Goal: Task Accomplishment & Management: Use online tool/utility

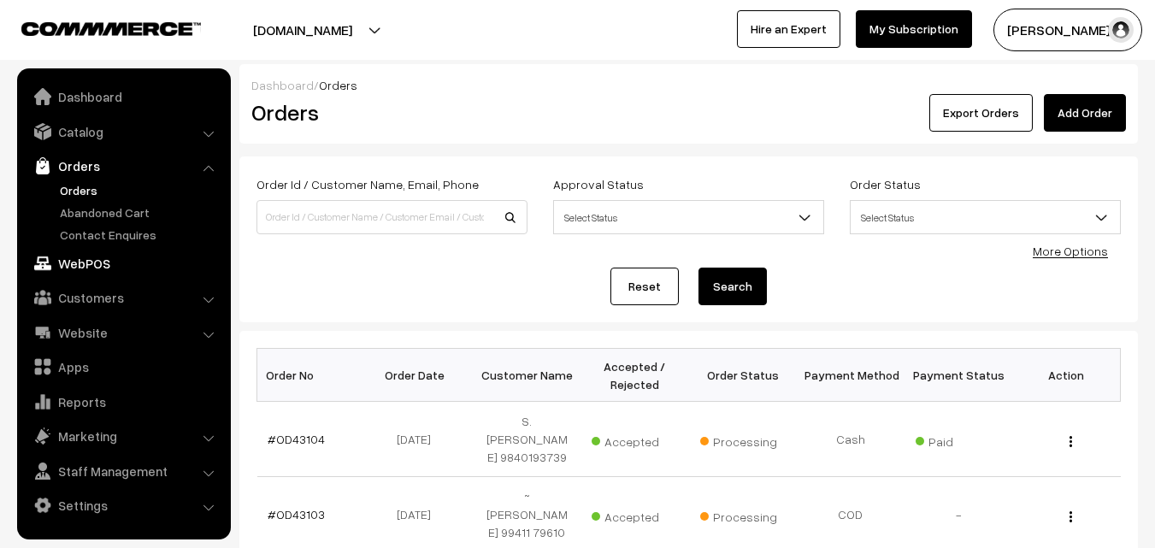
click at [78, 264] on link "WebPOS" at bounding box center [123, 263] width 204 height 31
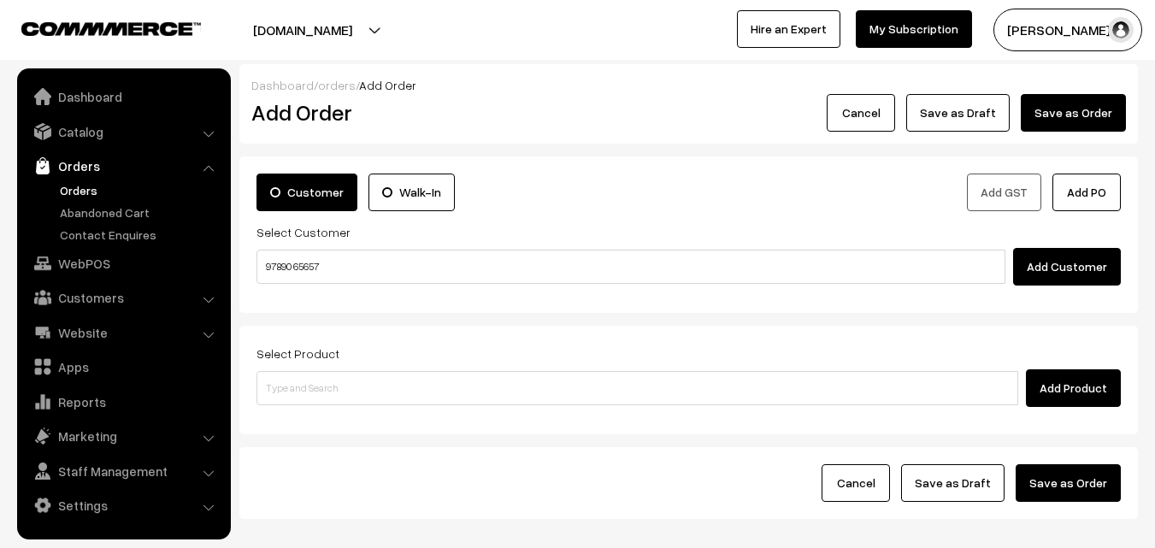
click at [291, 259] on input "97890 65657" at bounding box center [631, 267] width 749 height 34
click at [301, 304] on link "Dr. A.K. 97890 65657 [9789065657]" at bounding box center [633, 298] width 752 height 26
type input "97890 65657"
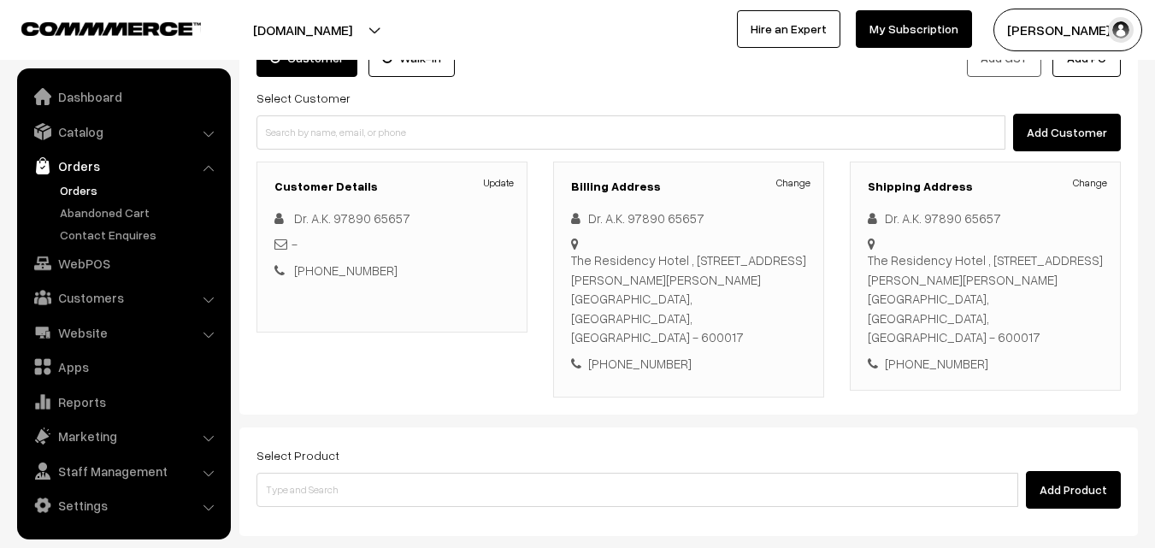
scroll to position [312, 0]
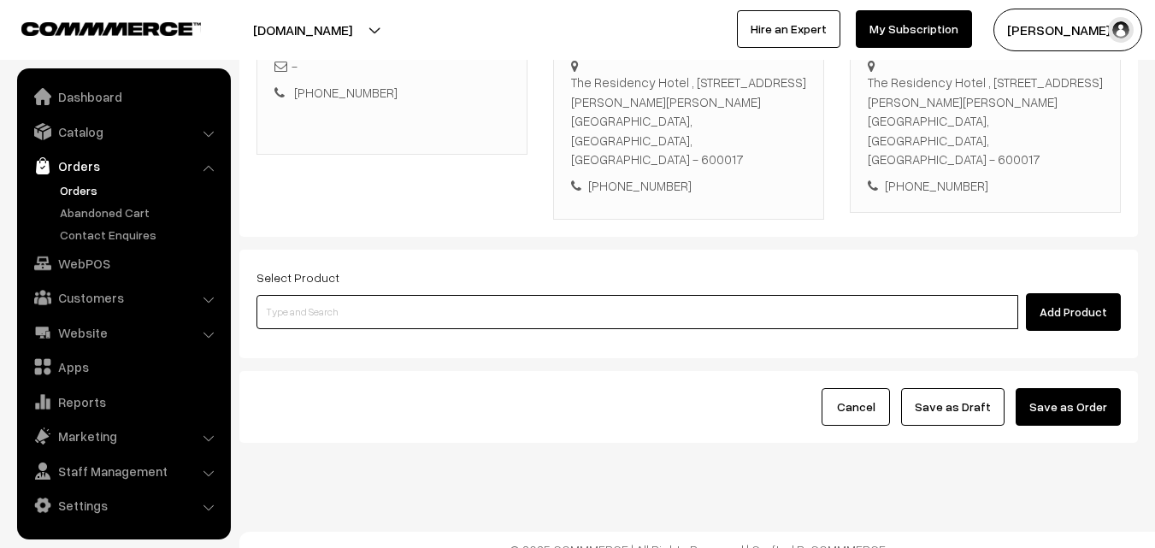
drag, startPoint x: 473, startPoint y: 298, endPoint x: 461, endPoint y: 301, distance: 12.4
click at [472, 298] on input at bounding box center [638, 312] width 762 height 34
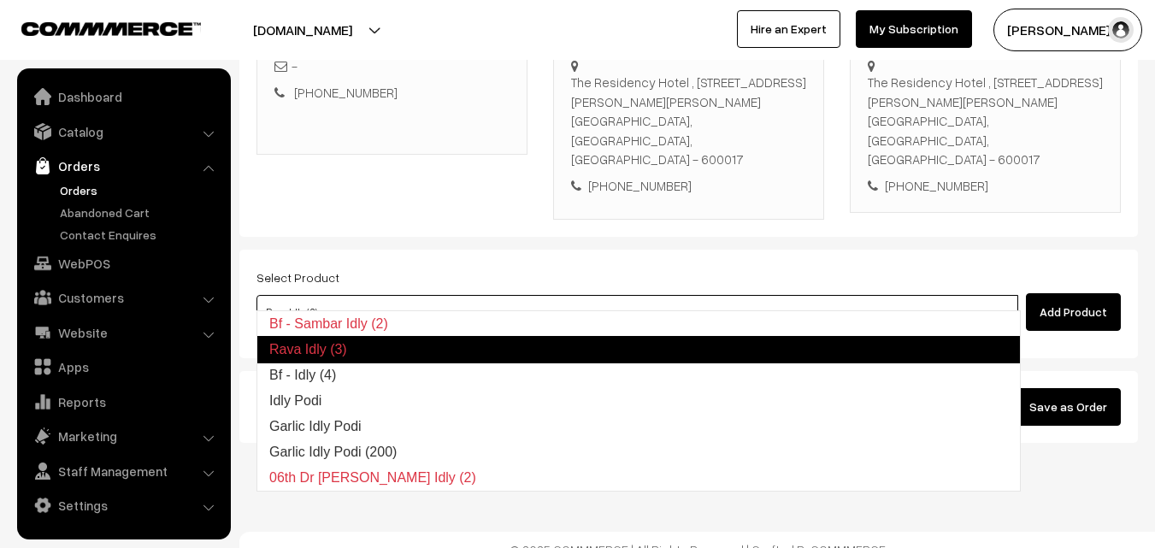
type input "Bf - Idly (4)"
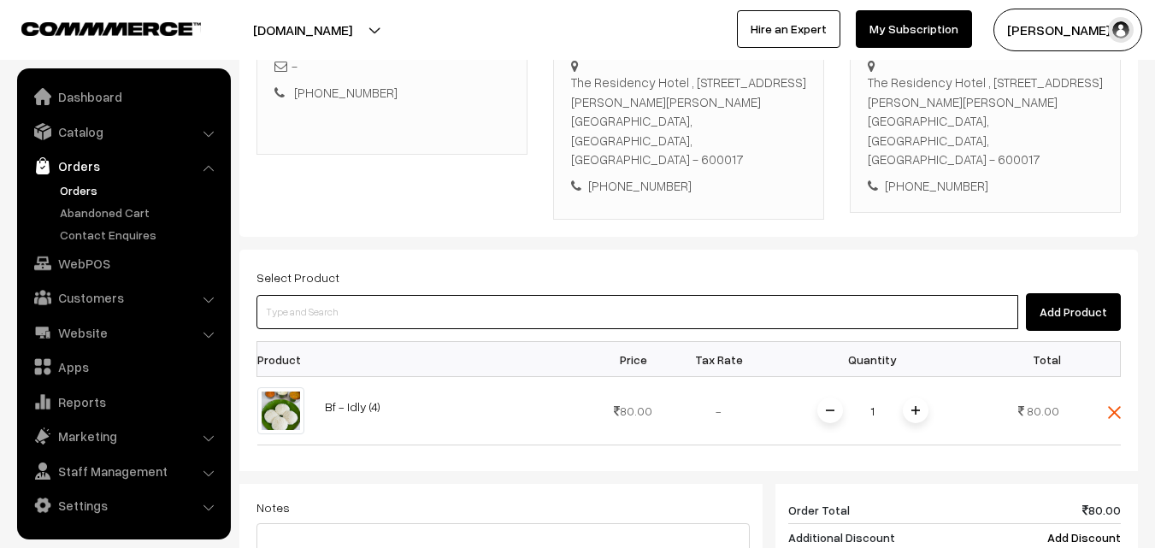
click at [303, 295] on input at bounding box center [638, 312] width 762 height 34
paste input "28th Without Rice..."
type input "28th Without Rice..."
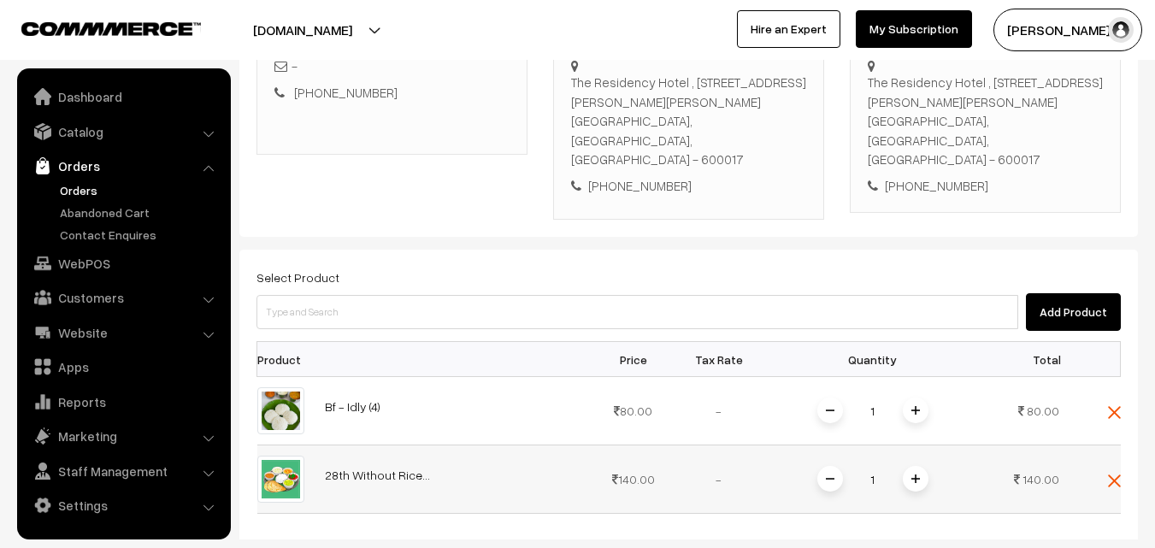
click at [919, 466] on span at bounding box center [916, 479] width 26 height 26
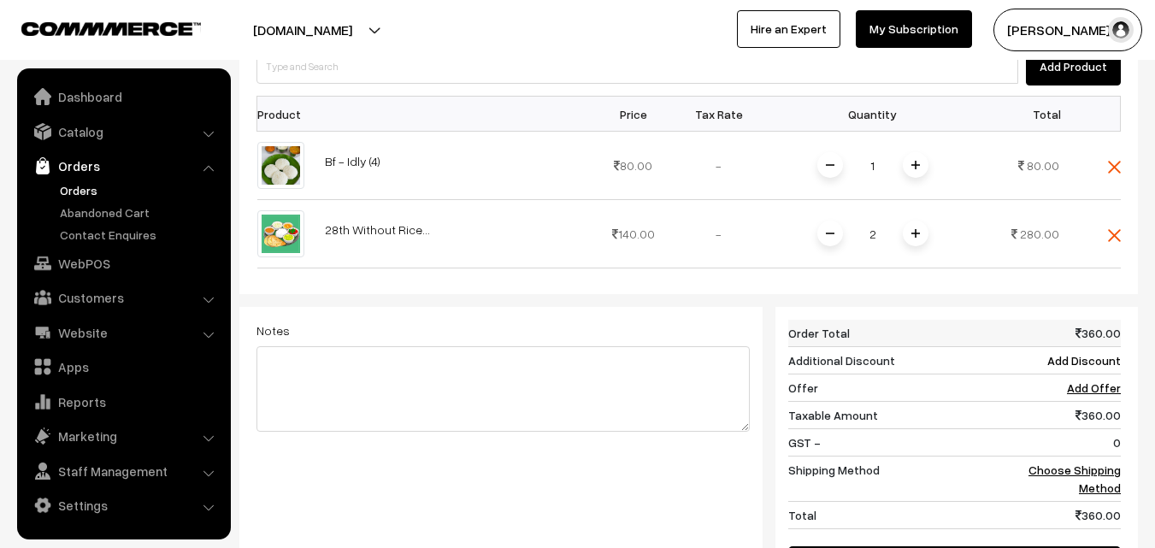
scroll to position [569, 0]
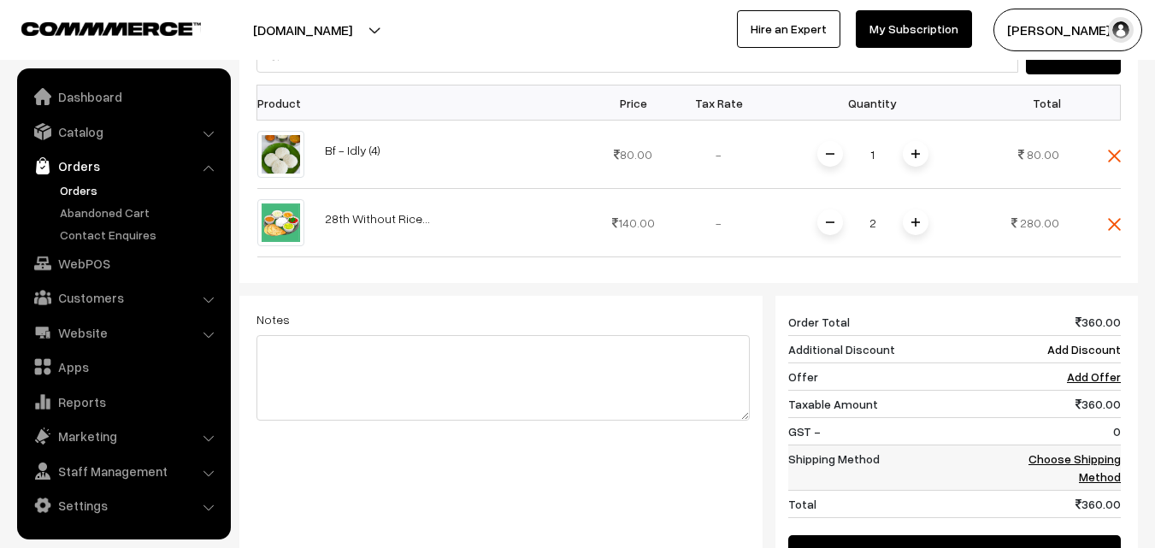
click at [1092, 448] on td "Choose Shipping Method" at bounding box center [1068, 467] width 106 height 45
click at [1108, 451] on link "Choose Shipping Method" at bounding box center [1075, 467] width 92 height 32
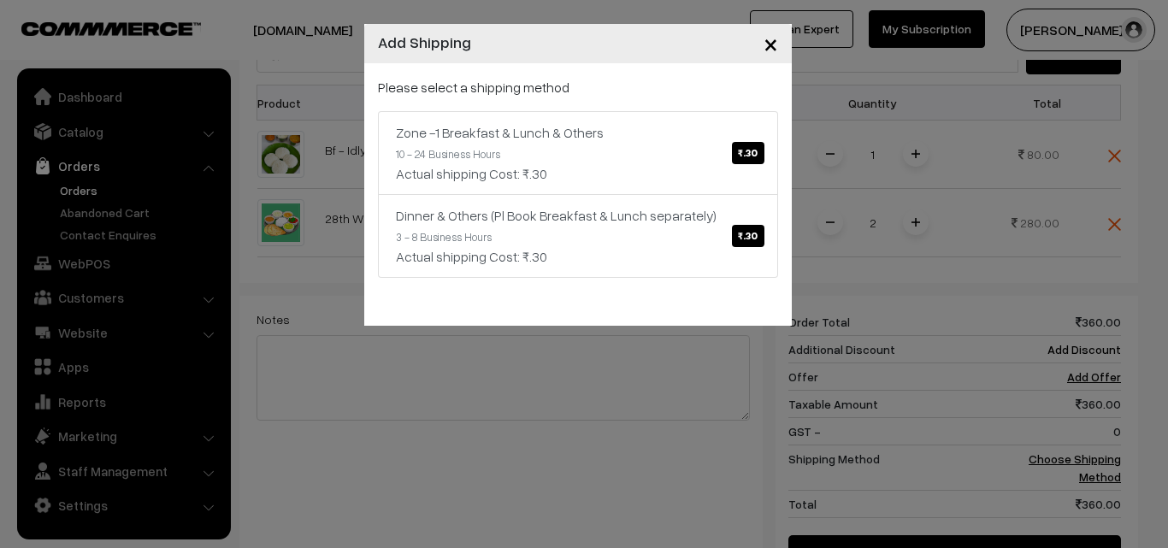
click at [577, 65] on div "Please select a shipping method Zone -1 Breakfast & Lunch & Others ₹.30 10 - 24…" at bounding box center [578, 194] width 428 height 263
click at [599, 148] on link "Zone -1 Breakfast & Lunch & Others ₹.30 10 - 24 Business Hours Actual shipping …" at bounding box center [578, 153] width 400 height 84
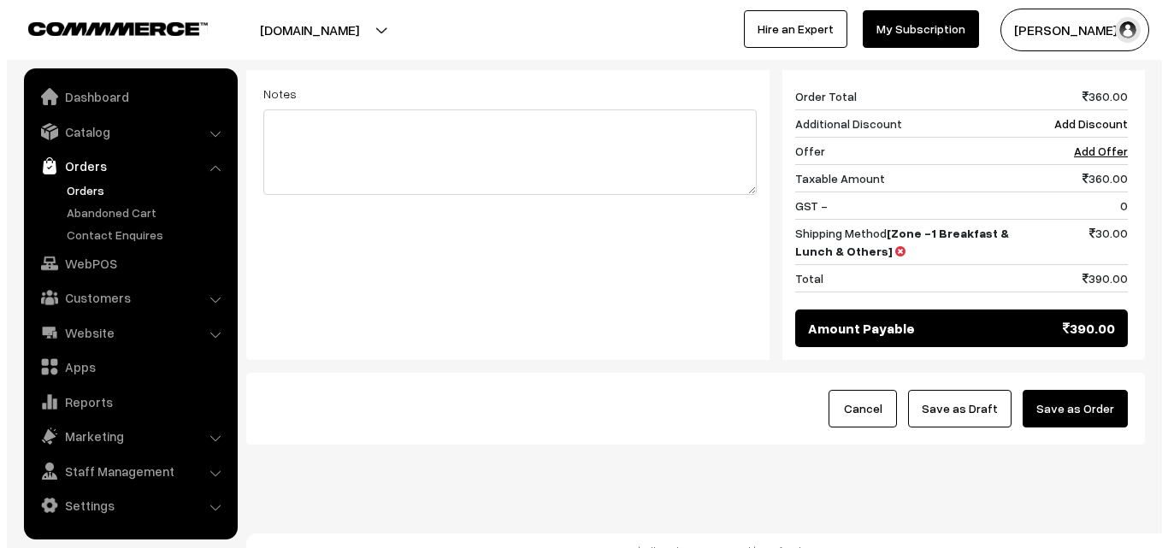
scroll to position [796, 0]
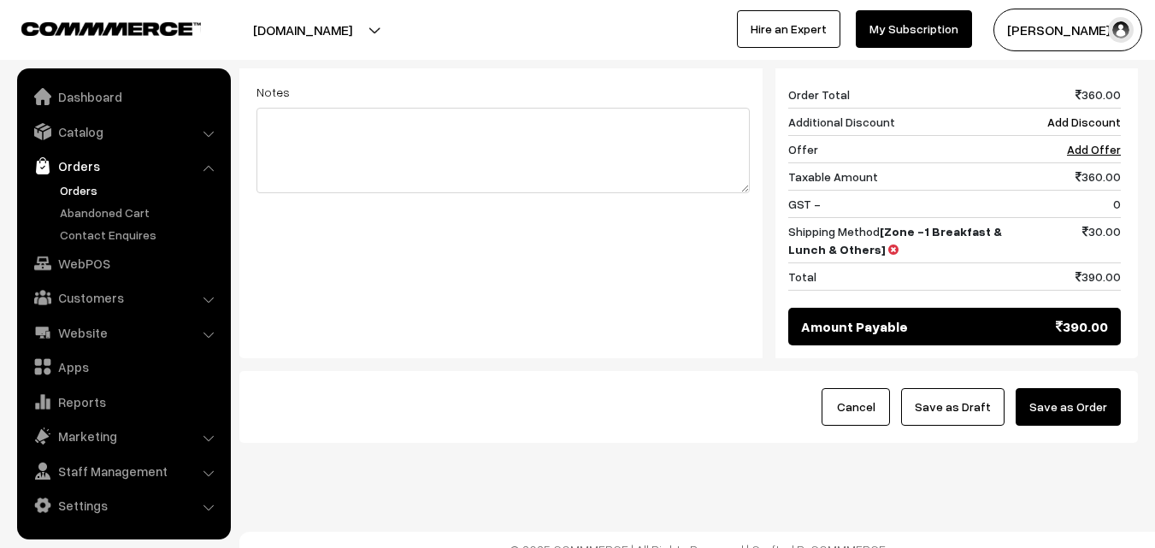
click at [1096, 397] on button "Save as Order" at bounding box center [1068, 407] width 105 height 38
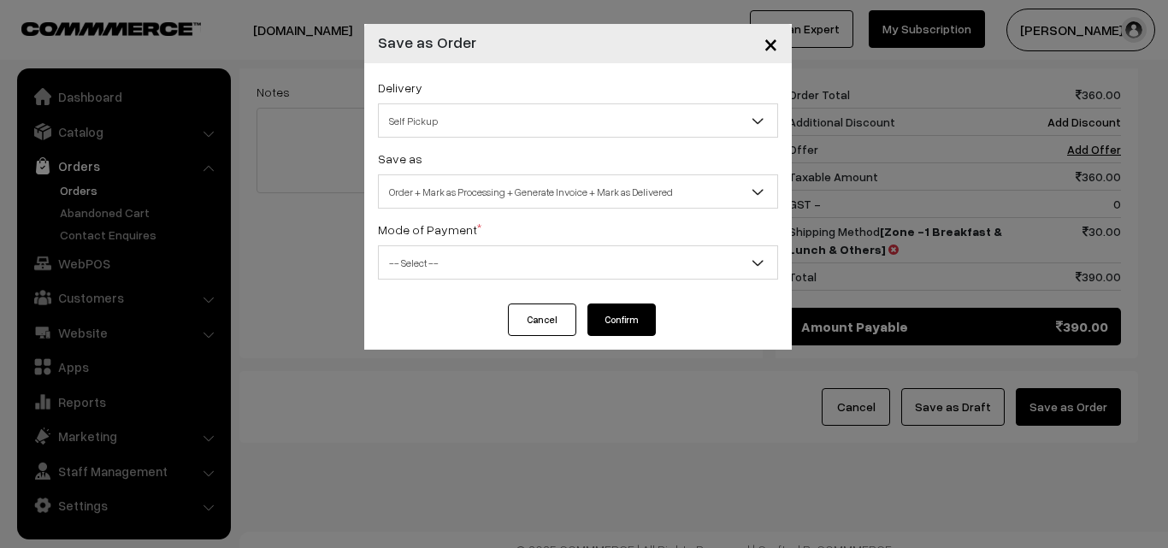
click at [448, 192] on span "Order + Mark as Processing + Generate Invoice + Mark as Delivered" at bounding box center [578, 192] width 398 height 30
select select "3"
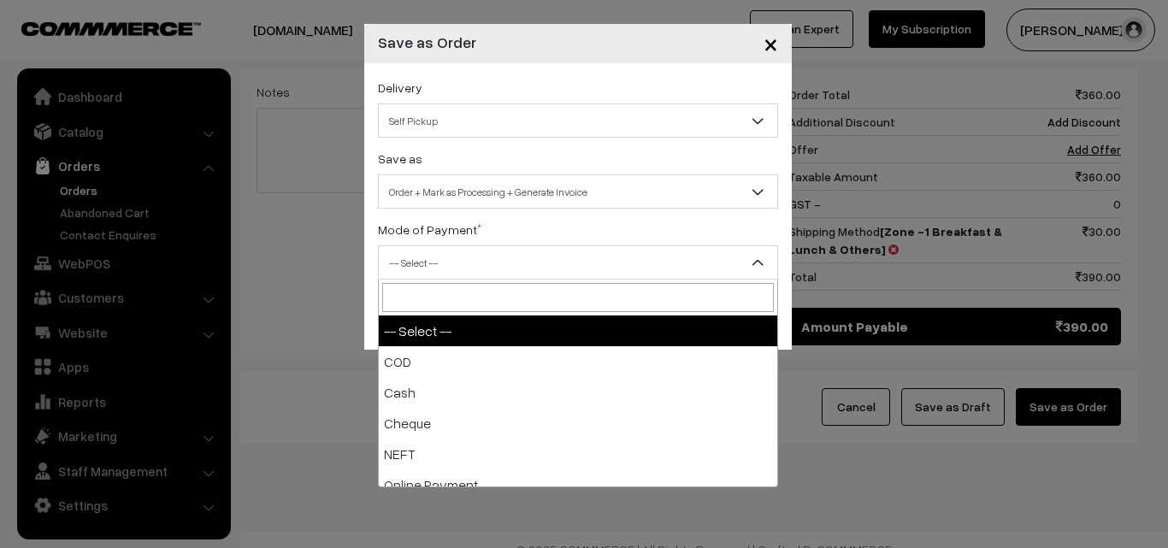
drag, startPoint x: 442, startPoint y: 269, endPoint x: 434, endPoint y: 324, distance: 55.4
click at [443, 272] on span "-- Select --" at bounding box center [578, 263] width 398 height 30
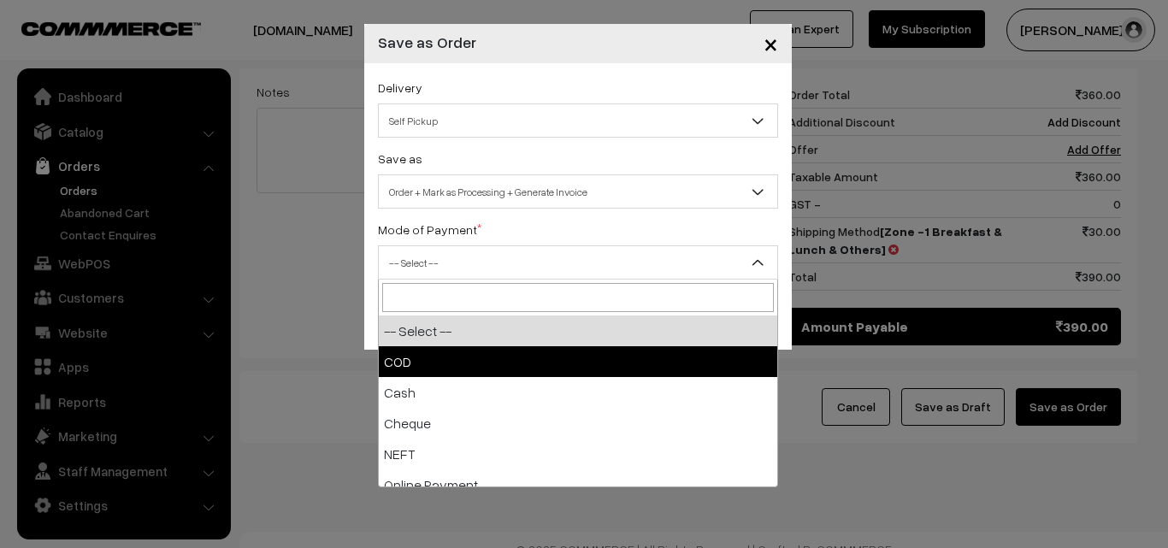
select select "1"
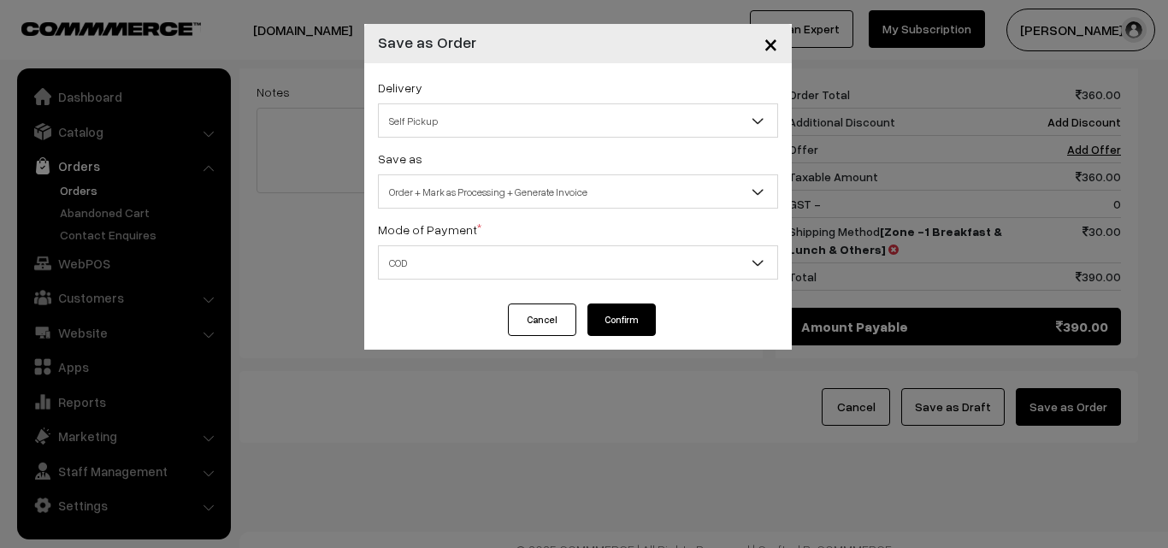
click at [607, 320] on button "Confirm" at bounding box center [621, 320] width 68 height 32
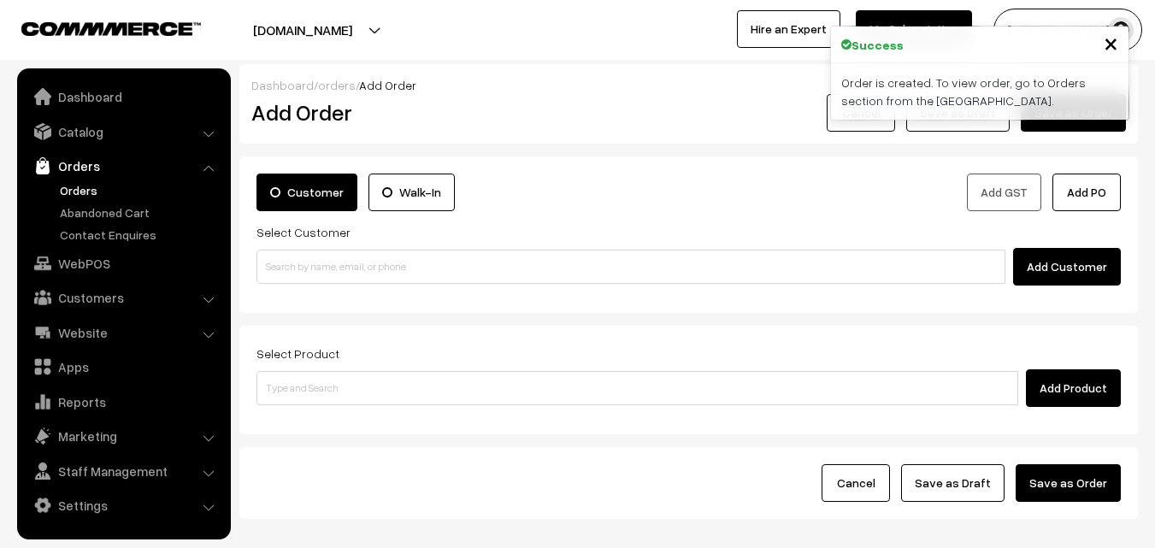
click at [70, 189] on link "Orders" at bounding box center [140, 190] width 169 height 18
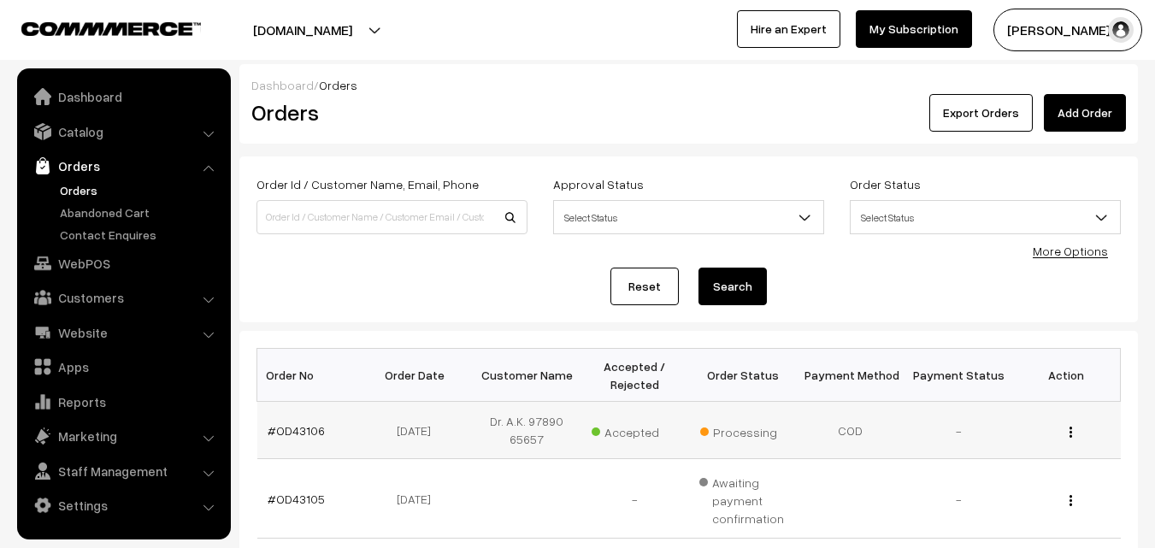
click at [309, 418] on td "#OD43106" at bounding box center [311, 430] width 108 height 57
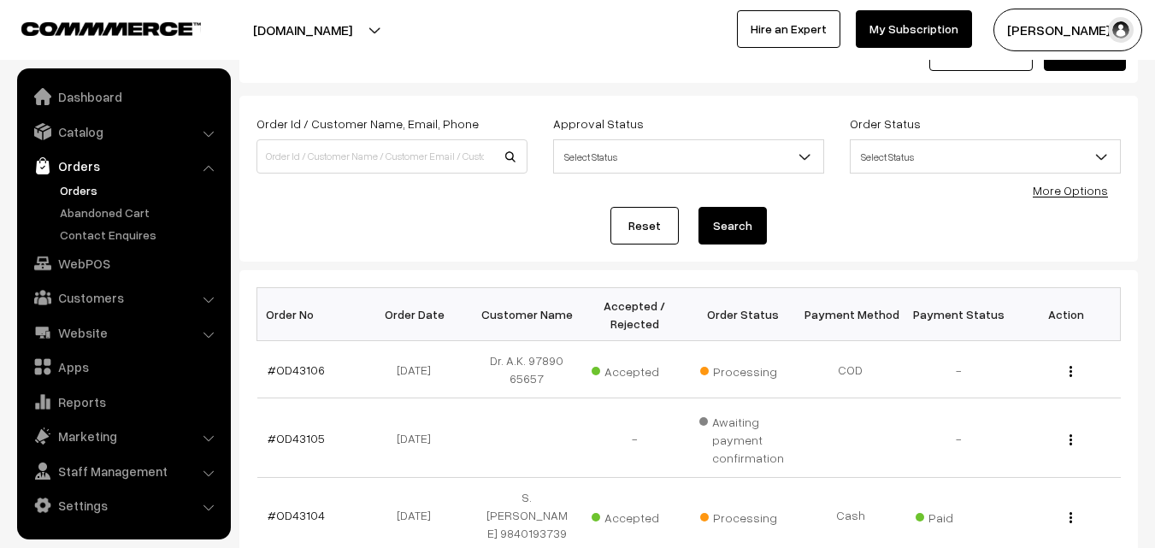
scroll to position [86, 0]
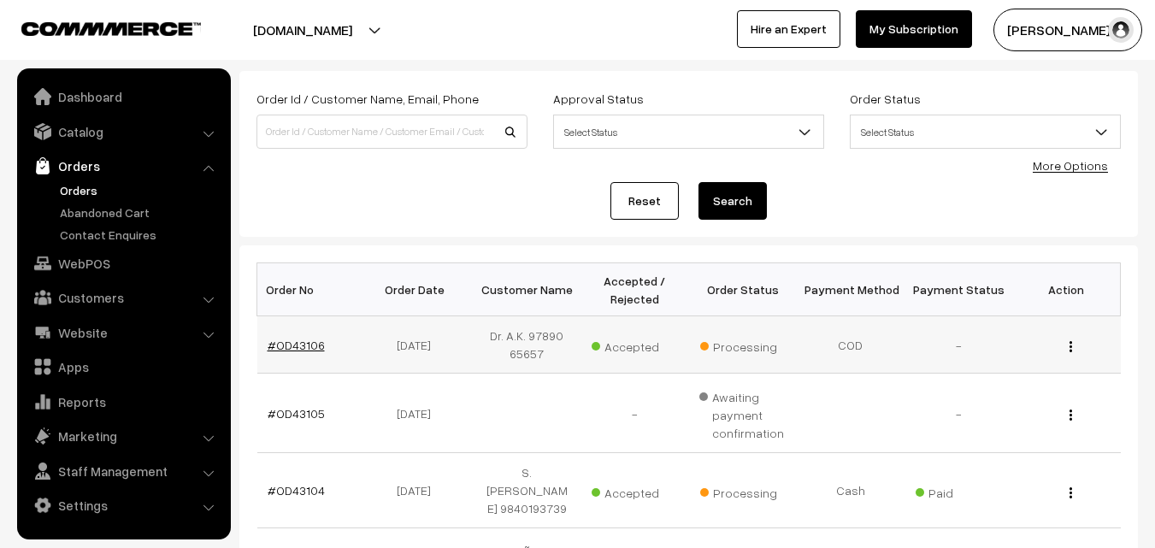
click at [296, 339] on link "#OD43106" at bounding box center [296, 345] width 57 height 15
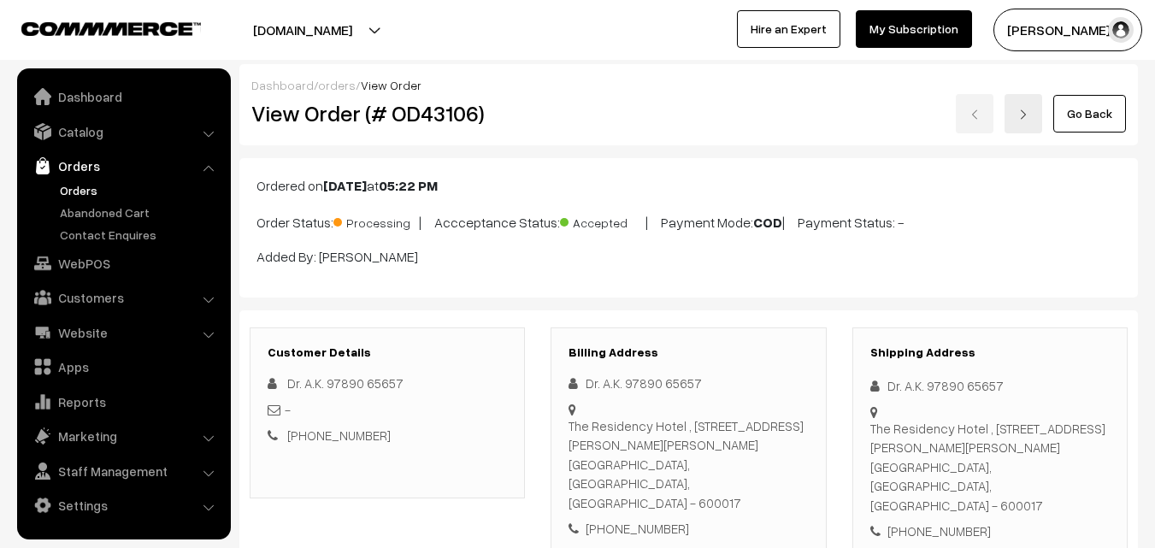
click at [681, 121] on div "View Order (# OD43106) Go Back" at bounding box center [689, 113] width 900 height 39
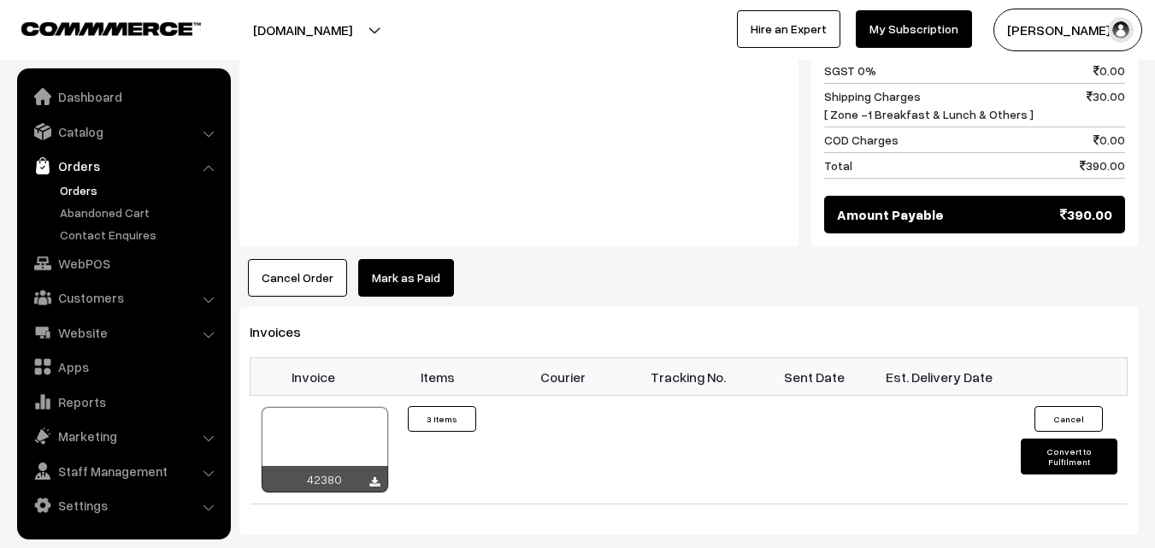
scroll to position [1112, 0]
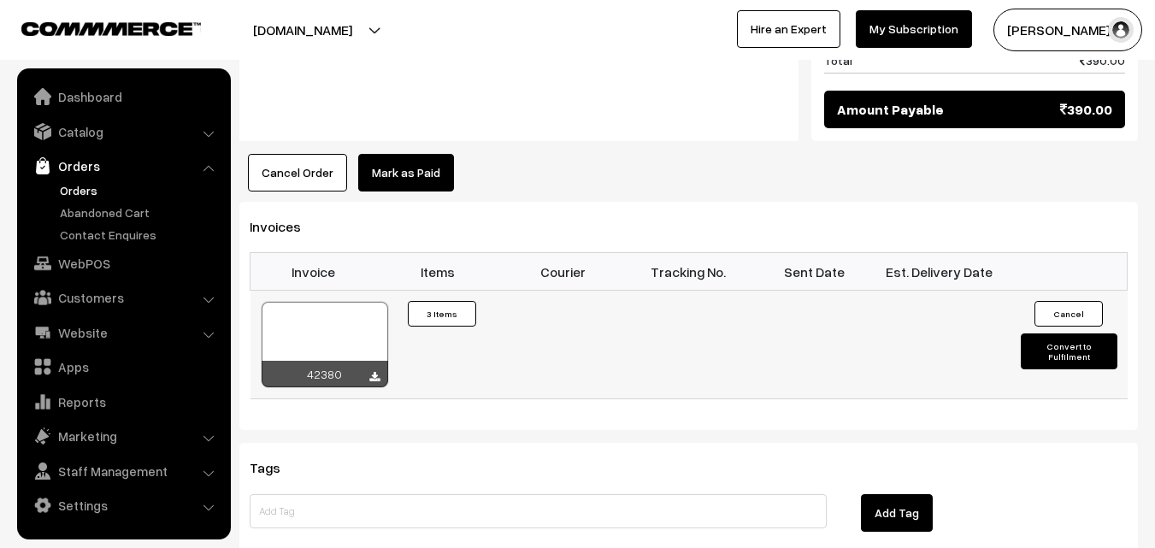
click at [351, 330] on div at bounding box center [325, 345] width 127 height 86
